Goal: Find specific page/section: Find specific page/section

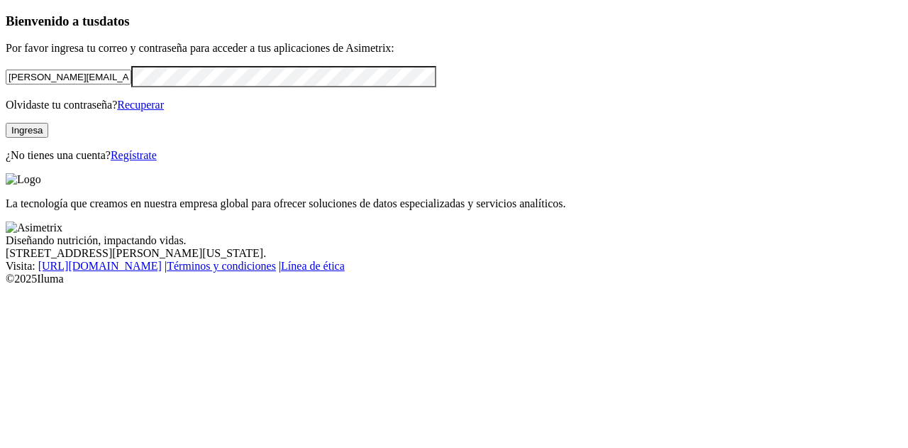
drag, startPoint x: 176, startPoint y: 104, endPoint x: 0, endPoint y: 104, distance: 176.0
click at [6, 104] on div "Bienvenido a tus datos Por favor ingresa tu correo y contraseña para acceder a …" at bounding box center [454, 87] width 897 height 148
type input "[PERSON_NAME][EMAIL_ADDRESS][DOMAIN_NAME]"
click input "submit" at bounding box center [0, 0] width 0 height 0
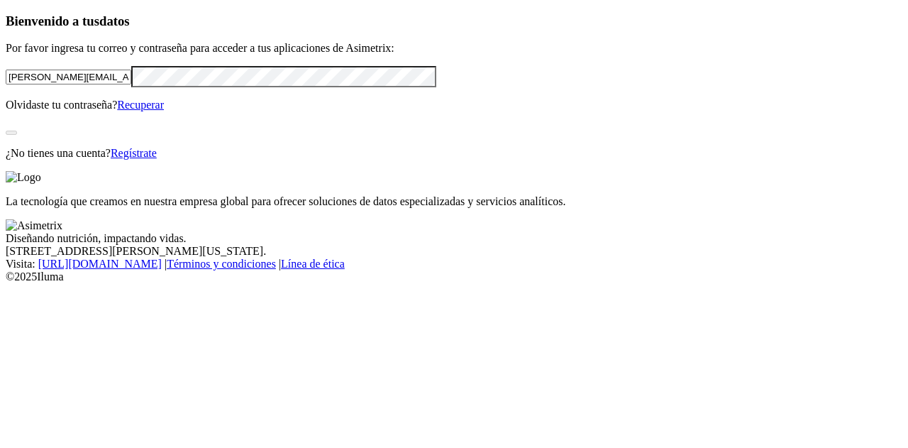
drag, startPoint x: 254, startPoint y: 268, endPoint x: 214, endPoint y: 233, distance: 52.8
click at [254, 160] on div "Bienvenido a tus datos Por favor ingresa tu correo y contraseña para acceder a …" at bounding box center [454, 86] width 897 height 146
